Goal: Transaction & Acquisition: Purchase product/service

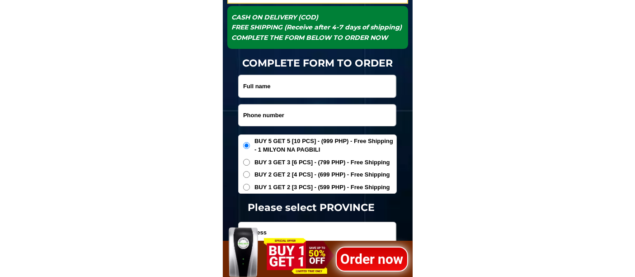
scroll to position [2975, 0]
click at [281, 111] on input "Input phone_number" at bounding box center [317, 114] width 157 height 21
paste input "09525018922"
type input "09525018922"
click at [294, 78] on input "Input full_name" at bounding box center [317, 86] width 157 height 22
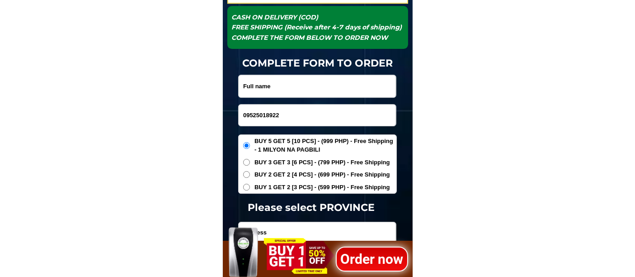
paste input "SIM junco"
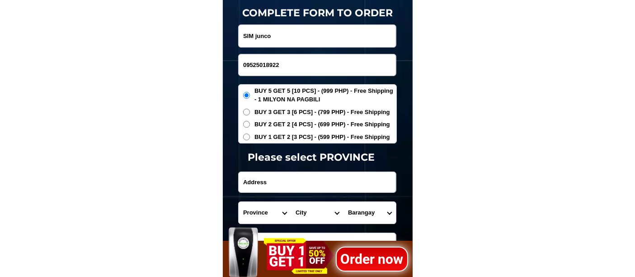
type input "SIM junco"
click at [279, 132] on span "BUY 1 GET 2 [3 PCS] - (599 PHP) - Free Shipping" at bounding box center [322, 136] width 136 height 9
click at [250, 133] on input "BUY 1 GET 2 [3 PCS] - (599 PHP) - Free Shipping" at bounding box center [246, 136] width 7 height 7
radio input "true"
click at [258, 179] on input "Input address" at bounding box center [317, 182] width 157 height 20
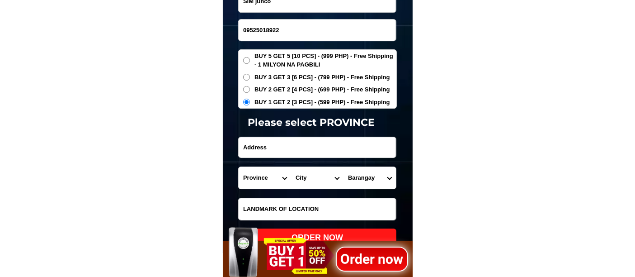
scroll to position [3075, 0]
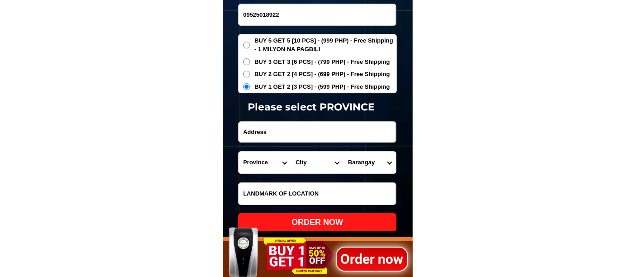
click at [279, 134] on input "Input address" at bounding box center [317, 132] width 157 height 20
paste input "[GEOGRAPHIC_DATA] [STREET_ADDRESS]"
type input "[GEOGRAPHIC_DATA] [STREET_ADDRESS]"
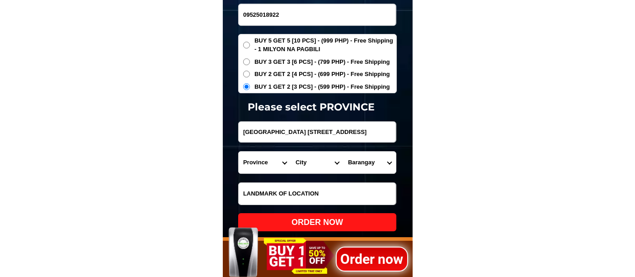
click at [264, 160] on select "Province [GEOGRAPHIC_DATA] [GEOGRAPHIC_DATA] [GEOGRAPHIC_DATA] [GEOGRAPHIC_DATA…" at bounding box center [265, 162] width 52 height 22
select select "63_869"
click at [239, 151] on select "Province [GEOGRAPHIC_DATA] [GEOGRAPHIC_DATA] [GEOGRAPHIC_DATA] [GEOGRAPHIC_DATA…" at bounding box center [265, 162] width 52 height 22
click at [301, 160] on select "City Abulug Allacapan Amulung [GEOGRAPHIC_DATA][PERSON_NAME] [GEOGRAPHIC_DATA] …" at bounding box center [317, 162] width 52 height 22
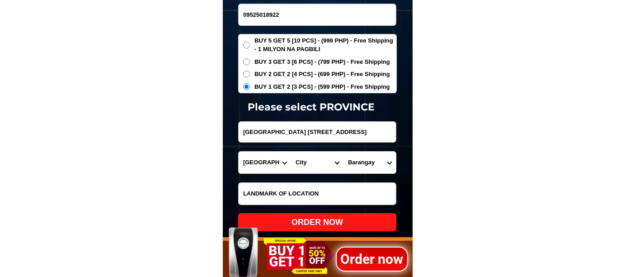
select select "63_869963"
click at [291, 151] on select "City Abulug Allacapan Amulung [GEOGRAPHIC_DATA][PERSON_NAME] [GEOGRAPHIC_DATA] …" at bounding box center [317, 162] width 52 height 22
drag, startPoint x: 359, startPoint y: 133, endPoint x: 426, endPoint y: 132, distance: 67.3
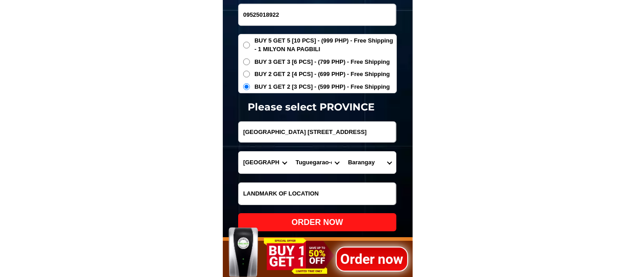
scroll to position [0, 0]
click at [364, 160] on select "[GEOGRAPHIC_DATA] east [GEOGRAPHIC_DATA] west Atulayan norte Atulayan sur [GEOG…" at bounding box center [369, 162] width 52 height 22
select select "63_8699637825"
click at [343, 151] on select "[GEOGRAPHIC_DATA] east [GEOGRAPHIC_DATA] west Atulayan norte Atulayan sur [GEOG…" at bounding box center [369, 162] width 52 height 22
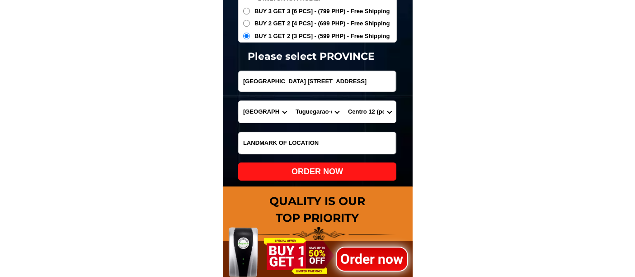
click at [323, 173] on div "ORDER NOW" at bounding box center [317, 171] width 158 height 12
type input "SIM junco"
type input "[GEOGRAPHIC_DATA] [STREET_ADDRESS]"
radio input "true"
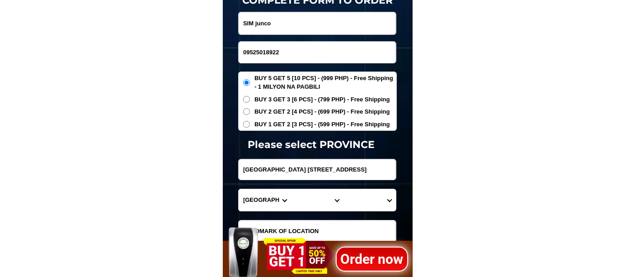
scroll to position [2975, 0]
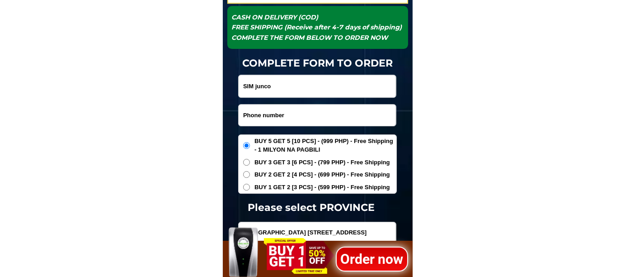
click at [267, 118] on input "Input phone_number" at bounding box center [317, 114] width 157 height 21
paste input "09178205548"
type input "09178205548"
click at [294, 89] on input "Input full_name" at bounding box center [317, 86] width 157 height 22
paste input "[PERSON_NAME]"
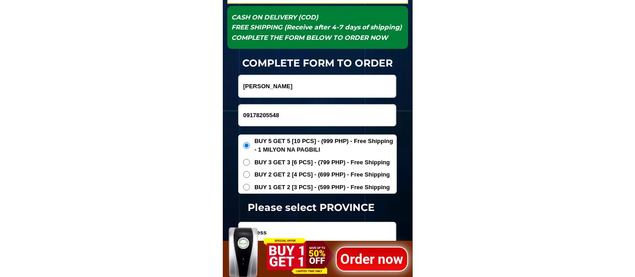
type input "[PERSON_NAME]"
click at [276, 187] on span "BUY 1 GET 2 [3 PCS] - (599 PHP) - Free Shipping" at bounding box center [322, 187] width 136 height 9
click at [250, 187] on input "BUY 1 GET 2 [3 PCS] - (599 PHP) - Free Shipping" at bounding box center [246, 186] width 7 height 7
radio input "true"
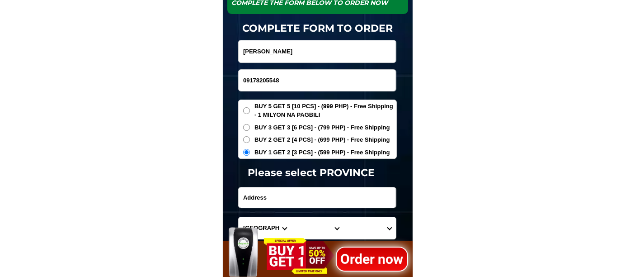
scroll to position [3025, 0]
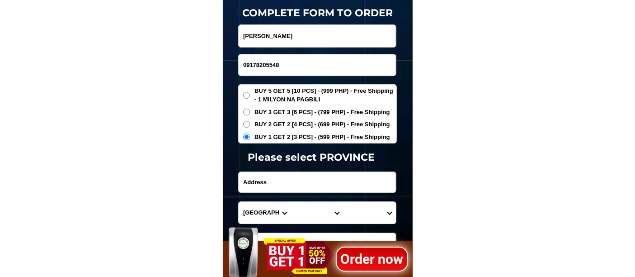
click at [274, 183] on input "Input address" at bounding box center [317, 182] width 157 height 20
paste input "brgy juangon malitbog so [GEOGRAPHIC_DATA]"
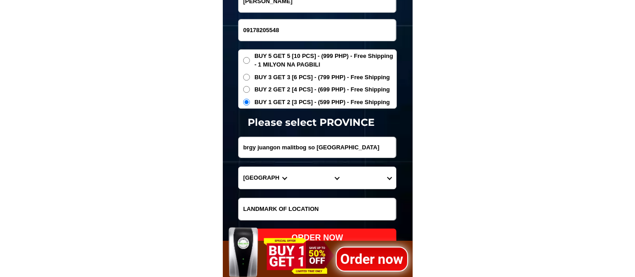
scroll to position [3075, 0]
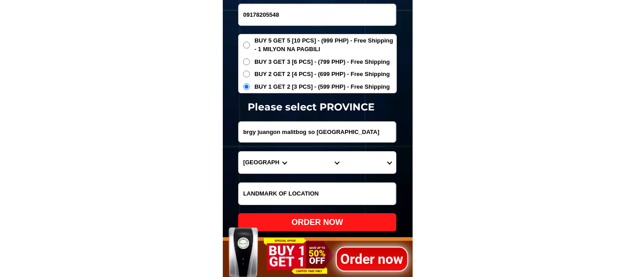
type input "brgy juangon malitbog so [GEOGRAPHIC_DATA]"
click at [261, 160] on select "Province [GEOGRAPHIC_DATA] [GEOGRAPHIC_DATA] [GEOGRAPHIC_DATA] [GEOGRAPHIC_DATA…" at bounding box center [265, 162] width 52 height 22
select select "63_976"
click at [239, 151] on select "Province [GEOGRAPHIC_DATA] [GEOGRAPHIC_DATA] [GEOGRAPHIC_DATA] [GEOGRAPHIC_DATA…" at bounding box center [265, 162] width 52 height 22
click at [311, 163] on select "City Anahawan Hinunangan [PERSON_NAME][GEOGRAPHIC_DATA][GEOGRAPHIC_DATA] Maasin…" at bounding box center [317, 162] width 52 height 22
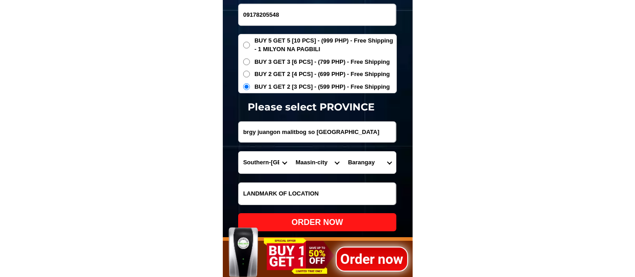
click at [291, 151] on select "City Anahawan Hinunangan [PERSON_NAME][GEOGRAPHIC_DATA][GEOGRAPHIC_DATA] Maasin…" at bounding box center [317, 162] width 52 height 22
click at [315, 165] on select "City Anahawan Hinunangan [PERSON_NAME][GEOGRAPHIC_DATA][GEOGRAPHIC_DATA] Maasin…" at bounding box center [317, 162] width 52 height 22
select select "63_9765744"
click at [291, 151] on select "City Anahawan Hinunangan [PERSON_NAME][GEOGRAPHIC_DATA][GEOGRAPHIC_DATA] Maasin…" at bounding box center [317, 162] width 52 height 22
click at [369, 157] on select "Barangay Abgao [PERSON_NAME] [GEOGRAPHIC_DATA][PERSON_NAME] Caaga Cabul-[GEOGRA…" at bounding box center [369, 162] width 52 height 22
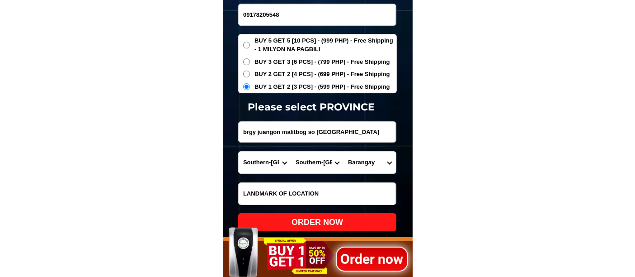
select select "63_97657442667"
click at [343, 151] on select "Barangay Abgao [PERSON_NAME] [GEOGRAPHIC_DATA][PERSON_NAME] Caaga Cabul-[GEOGRA…" at bounding box center [369, 162] width 52 height 22
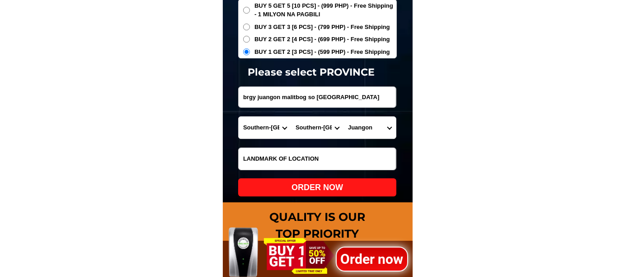
scroll to position [3126, 0]
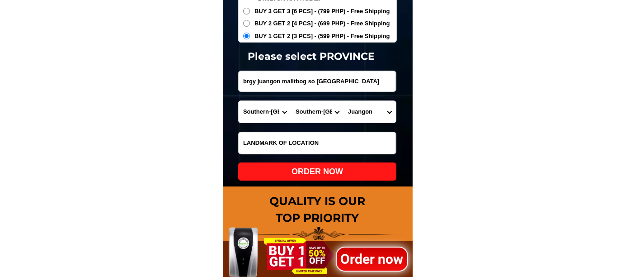
click at [293, 167] on div "ORDER NOW" at bounding box center [317, 171] width 158 height 12
radio input "true"
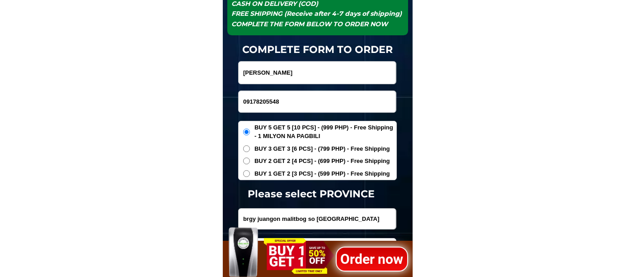
scroll to position [2975, 0]
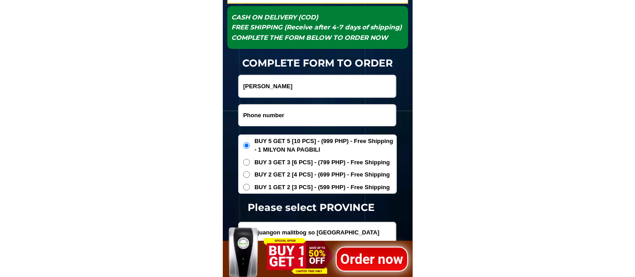
click at [277, 118] on input "Input phone_number" at bounding box center [317, 114] width 157 height 21
paste input "09750439583"
type input "09750439583"
click at [281, 76] on input "Input full_name" at bounding box center [317, 86] width 157 height 22
paste input "[PERSON_NAME]"
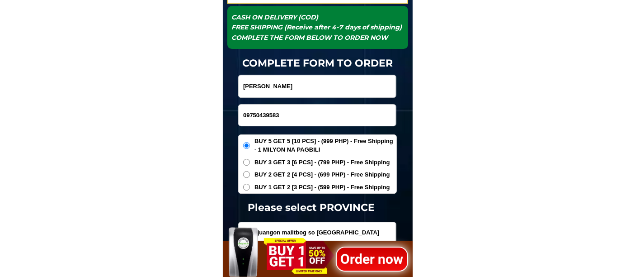
type input "[PERSON_NAME]"
click at [281, 189] on span "BUY 1 GET 2 [3 PCS] - (599 PHP) - Free Shipping" at bounding box center [322, 187] width 136 height 9
click at [250, 189] on input "BUY 1 GET 2 [3 PCS] - (599 PHP) - Free Shipping" at bounding box center [246, 186] width 7 height 7
radio input "true"
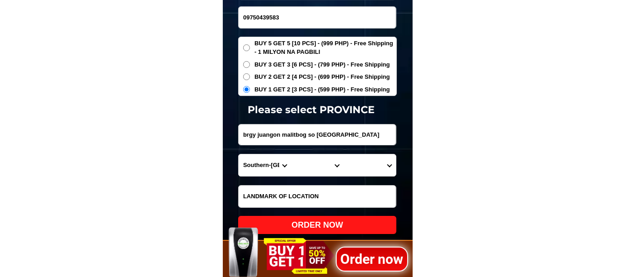
scroll to position [3075, 0]
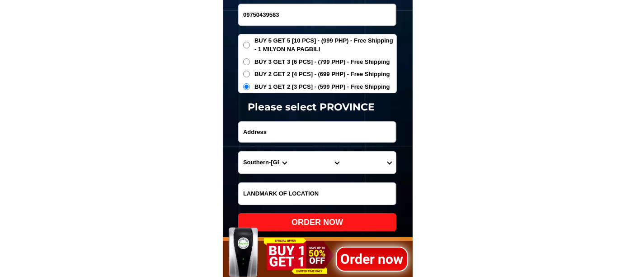
paste input "zo2a mambuaya [GEOGRAPHIC_DATA], 9000"
click at [287, 135] on input "zo2a mambuaya [GEOGRAPHIC_DATA], 9000" at bounding box center [317, 132] width 157 height 20
type input "zo2a mambuaya [GEOGRAPHIC_DATA], 9000"
click at [261, 160] on select "Province [GEOGRAPHIC_DATA] [GEOGRAPHIC_DATA] [GEOGRAPHIC_DATA] [GEOGRAPHIC_DATA…" at bounding box center [265, 162] width 52 height 22
drag, startPoint x: 514, startPoint y: 160, endPoint x: 460, endPoint y: 160, distance: 54.2
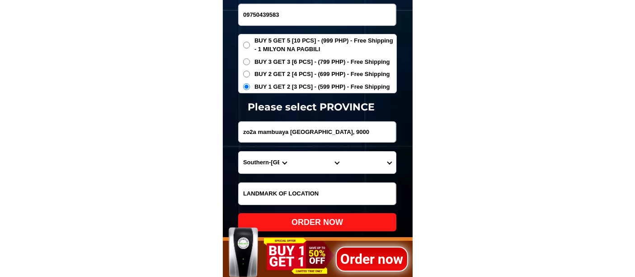
click at [255, 155] on select "Province [GEOGRAPHIC_DATA] [GEOGRAPHIC_DATA] [GEOGRAPHIC_DATA] [GEOGRAPHIC_DATA…" at bounding box center [265, 162] width 52 height 22
select select "63_869"
click at [239, 151] on select "Province [GEOGRAPHIC_DATA] [GEOGRAPHIC_DATA] [GEOGRAPHIC_DATA] [GEOGRAPHIC_DATA…" at bounding box center [265, 162] width 52 height 22
click at [303, 161] on select "City Abulug Allacapan Amulung [GEOGRAPHIC_DATA][PERSON_NAME] [GEOGRAPHIC_DATA] …" at bounding box center [317, 162] width 52 height 22
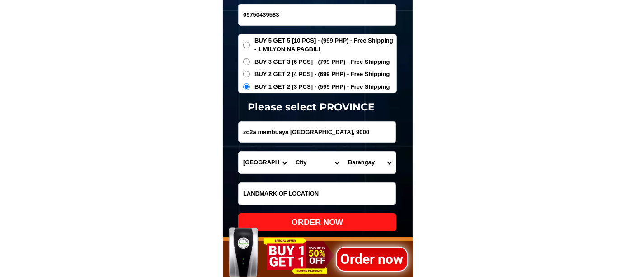
select select "63_8696517"
click at [312, 163] on select "City Abulug Allacapan Amulung [GEOGRAPHIC_DATA][PERSON_NAME] [GEOGRAPHIC_DATA] …" at bounding box center [317, 162] width 52 height 22
click at [264, 162] on select "Province [GEOGRAPHIC_DATA] [GEOGRAPHIC_DATA] [GEOGRAPHIC_DATA] [GEOGRAPHIC_DATA…" at bounding box center [265, 162] width 52 height 22
select select "63_386"
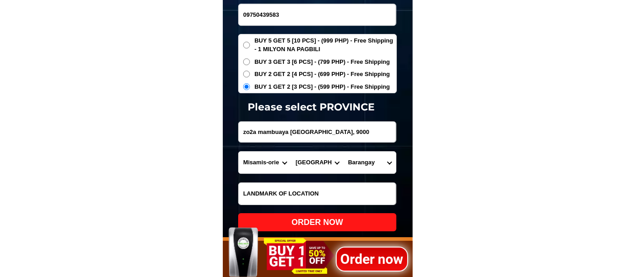
click at [239, 151] on select "Province [GEOGRAPHIC_DATA] [GEOGRAPHIC_DATA] [GEOGRAPHIC_DATA] [GEOGRAPHIC_DATA…" at bounding box center [265, 162] width 52 height 22
click at [310, 164] on select "City Alubijid [GEOGRAPHIC_DATA] [GEOGRAPHIC_DATA] [GEOGRAPHIC_DATA] [GEOGRAPHIC…" at bounding box center [317, 162] width 52 height 22
select select "63_386807"
click at [291, 151] on select "City Alubijid [GEOGRAPHIC_DATA] [GEOGRAPHIC_DATA] [GEOGRAPHIC_DATA] [GEOGRAPHIC…" at bounding box center [317, 162] width 52 height 22
click at [363, 165] on select "Barangay Agusan Baikingon [GEOGRAPHIC_DATA] Balulang Barangay 1 (pob.) Barangay…" at bounding box center [369, 162] width 52 height 22
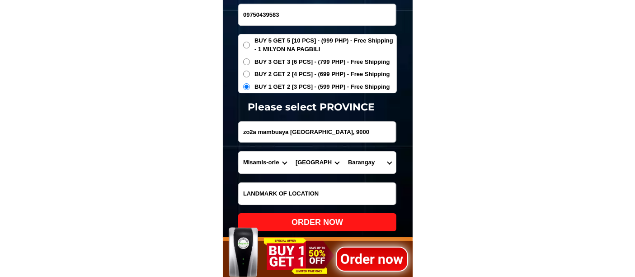
select select "63_3868072226"
click at [343, 151] on select "Barangay Agusan Baikingon [GEOGRAPHIC_DATA] Balulang Barangay 1 (pob.) Barangay…" at bounding box center [369, 162] width 52 height 22
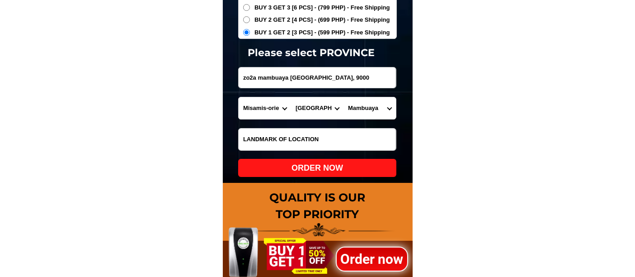
scroll to position [3176, 0]
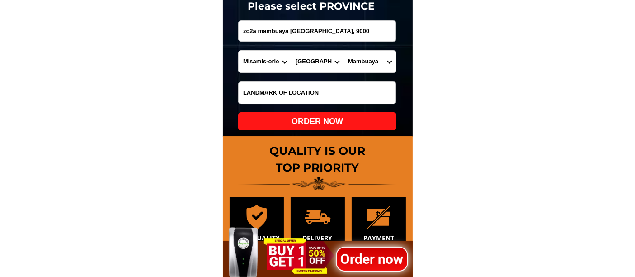
click at [325, 123] on div "ORDER NOW" at bounding box center [317, 121] width 158 height 12
type input "zo2a mambuaya [GEOGRAPHIC_DATA], 9000"
radio input "true"
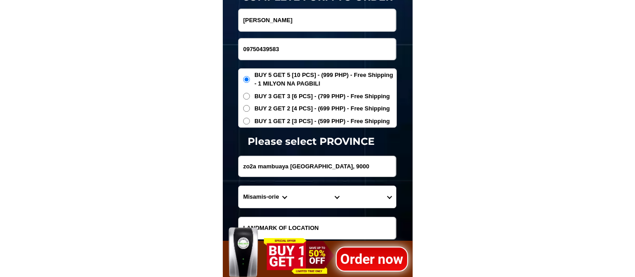
scroll to position [3025, 0]
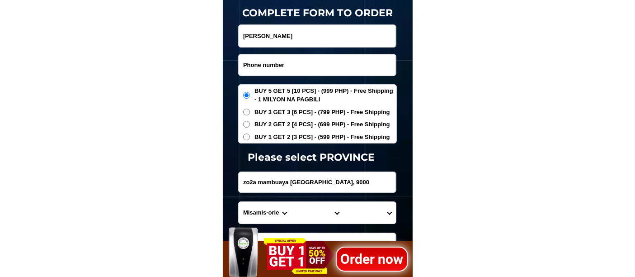
click at [265, 66] on input "Input phone_number" at bounding box center [317, 64] width 157 height 21
paste input "09463064880"
type input "09463064880"
click at [284, 39] on input "Input full_name" at bounding box center [317, 36] width 157 height 22
paste input "[PERSON_NAME]"
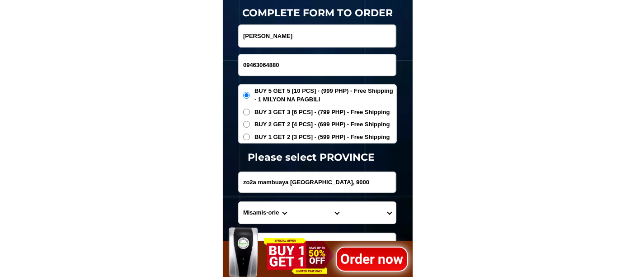
type input "[PERSON_NAME]"
click at [269, 136] on span "BUY 1 GET 2 [3 PCS] - (599 PHP) - Free Shipping" at bounding box center [322, 136] width 136 height 9
click at [250, 136] on input "BUY 1 GET 2 [3 PCS] - (599 PHP) - Free Shipping" at bounding box center [246, 136] width 7 height 7
radio input "true"
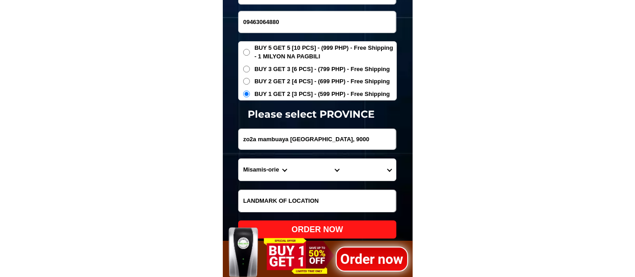
scroll to position [3126, 0]
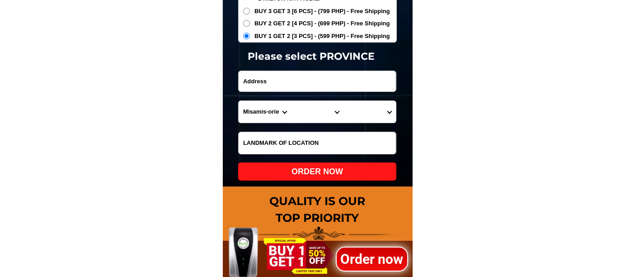
click at [264, 78] on input "Input address" at bounding box center [317, 81] width 157 height 20
paste input "[PERSON_NAME] Bgy. celing Antequera Bohol near [GEOGRAPHIC_DATA]"
type input "[PERSON_NAME] Bgy. celing Antequera Bohol near [GEOGRAPHIC_DATA]"
click at [258, 110] on select "Province [GEOGRAPHIC_DATA] [GEOGRAPHIC_DATA] [GEOGRAPHIC_DATA] [GEOGRAPHIC_DATA…" at bounding box center [265, 112] width 52 height 22
select select "63_137"
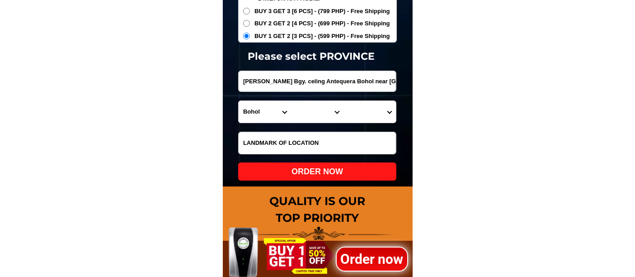
click at [239, 101] on select "Province [GEOGRAPHIC_DATA] [GEOGRAPHIC_DATA] [GEOGRAPHIC_DATA] [GEOGRAPHIC_DATA…" at bounding box center [265, 112] width 52 height 22
click at [307, 112] on select "City Alburquerque Antequera Baclayon Balilihan Bien-unido Bilar Bohol-[PERSON_N…" at bounding box center [317, 112] width 52 height 22
select select "63_1379776"
click at [291, 101] on select "City Alburquerque Antequera Baclayon Balilihan Bien-unido Bilar Bohol-[PERSON_N…" at bounding box center [317, 112] width 52 height 22
click at [361, 113] on select "Barangay Angilan [GEOGRAPHIC_DATA] Bicahan Bitaugan Bungahan Can-omay Canlaas C…" at bounding box center [369, 112] width 52 height 22
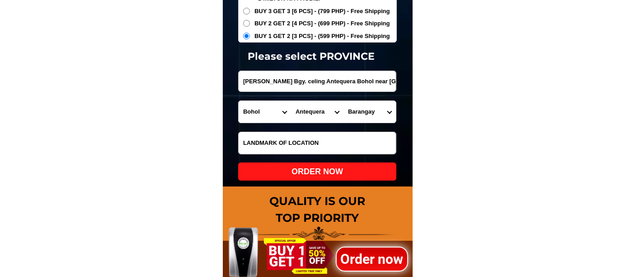
select select "63_13797769435"
click at [343, 101] on select "Barangay Angilan [GEOGRAPHIC_DATA] Bicahan Bitaugan Bungahan Can-omay Canlaas C…" at bounding box center [369, 112] width 52 height 22
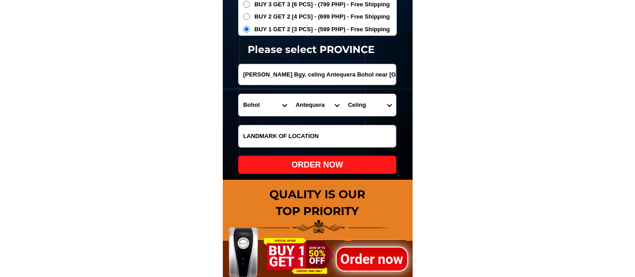
scroll to position [3176, 0]
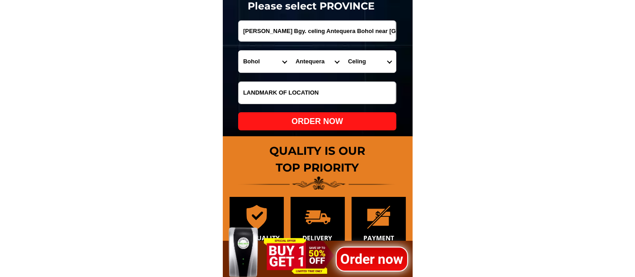
click at [305, 118] on div "ORDER NOW" at bounding box center [317, 121] width 158 height 12
radio input "true"
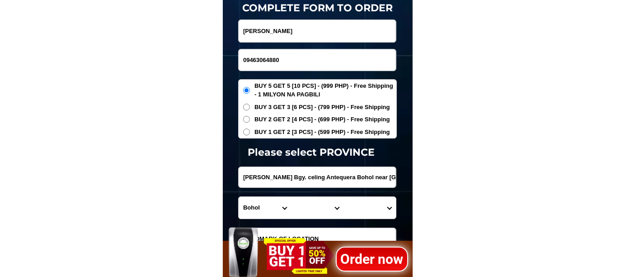
scroll to position [2975, 0]
